Goal: Navigation & Orientation: Understand site structure

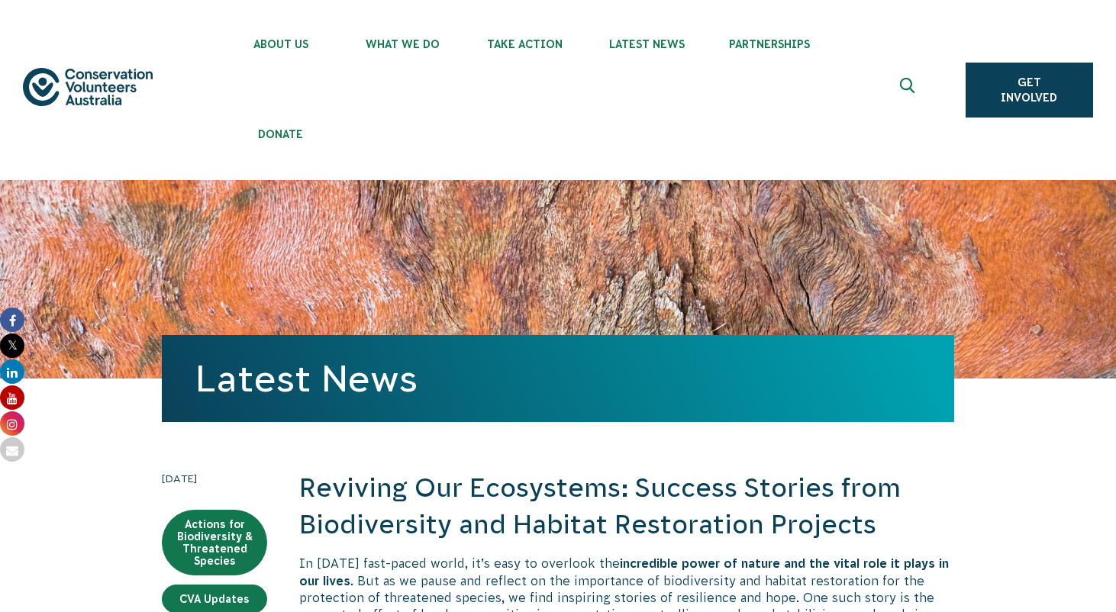
click at [413, 240] on div "Latest News" at bounding box center [558, 279] width 792 height 198
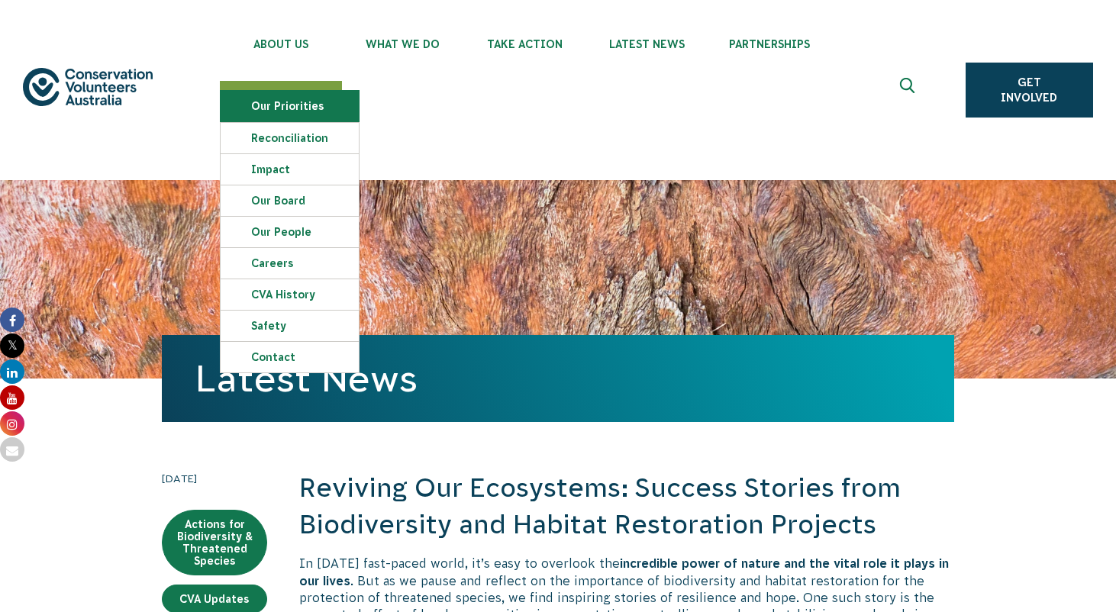
click at [292, 105] on link "Our Priorities" at bounding box center [290, 106] width 138 height 31
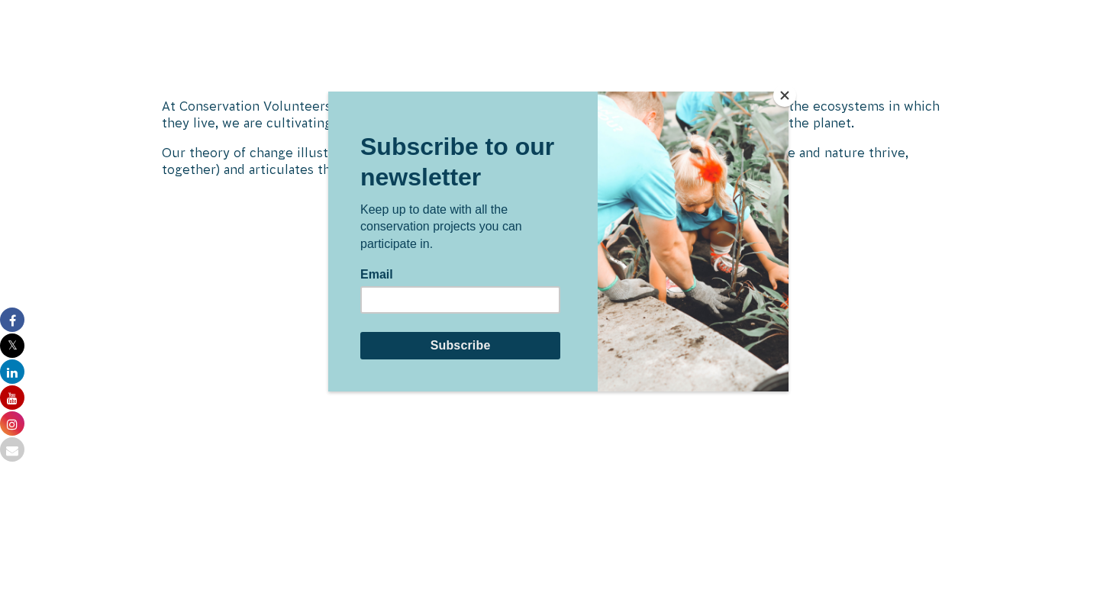
scroll to position [1407, 0]
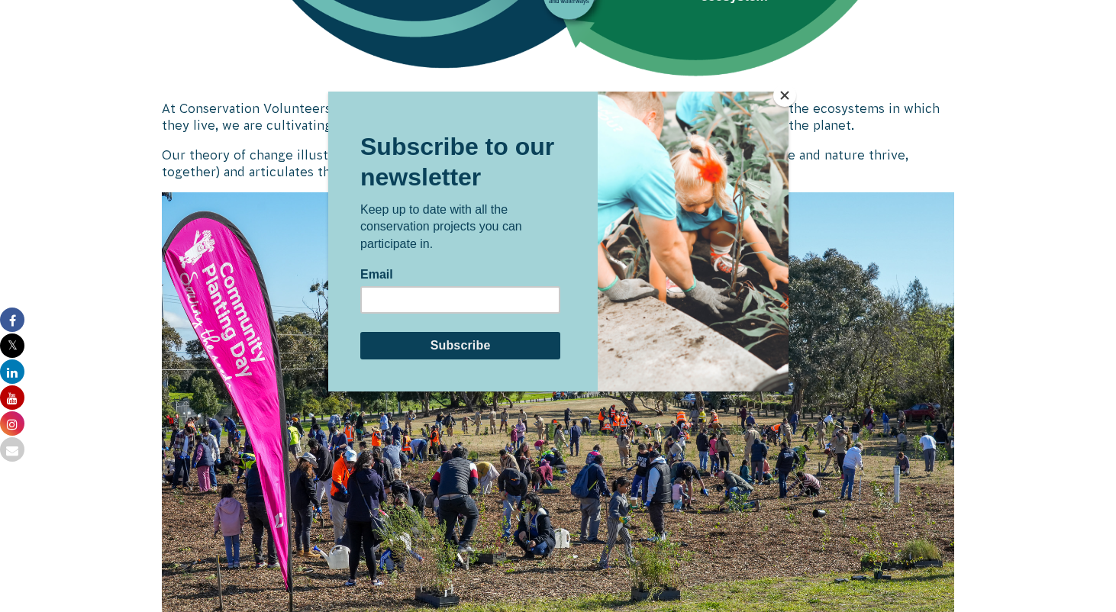
click at [787, 93] on button "Close" at bounding box center [784, 95] width 23 height 23
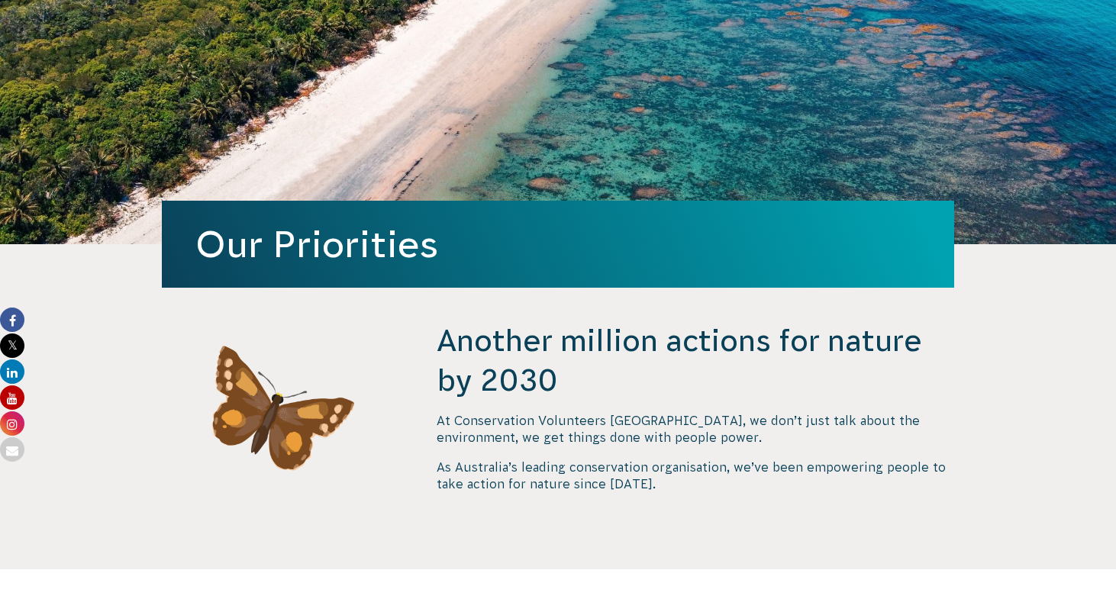
scroll to position [0, 0]
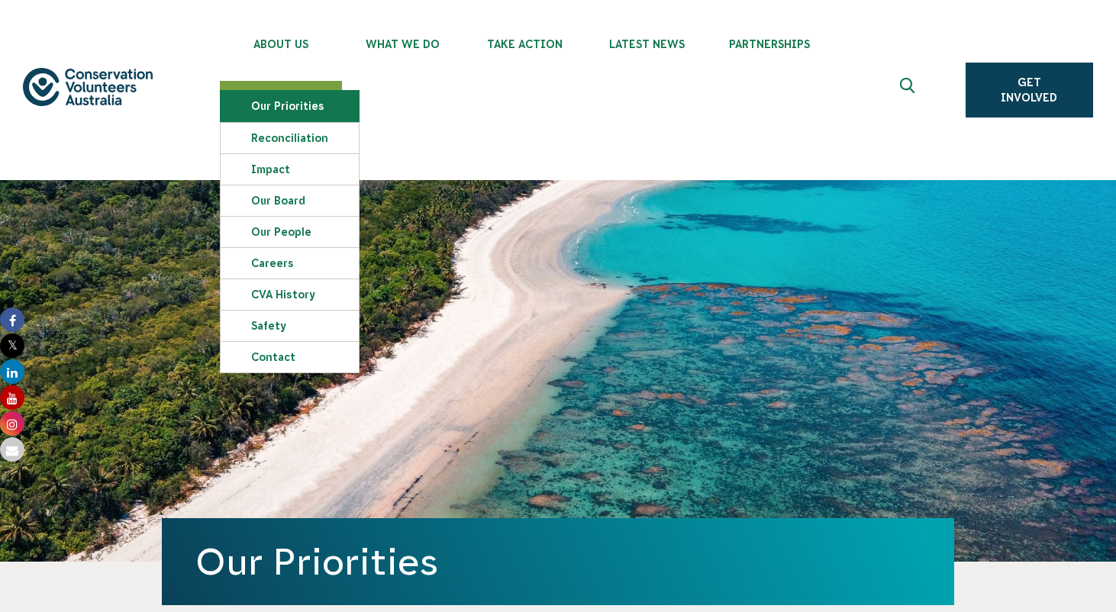
click at [291, 111] on link "Our Priorities" at bounding box center [290, 106] width 138 height 31
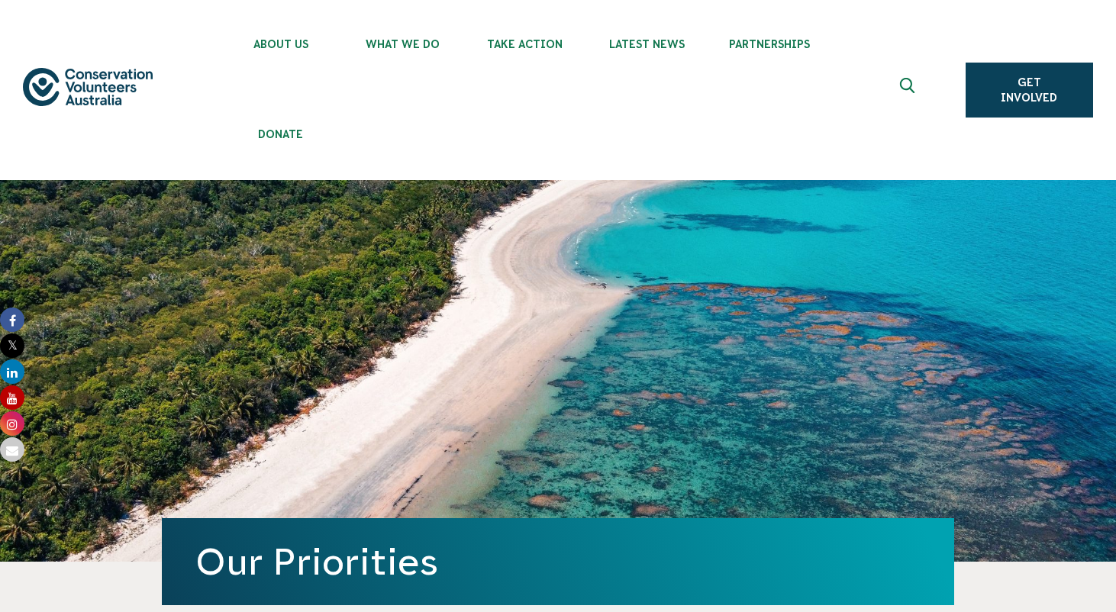
click at [85, 87] on img at bounding box center [88, 87] width 130 height 38
